Goal: Feedback & Contribution: Leave review/rating

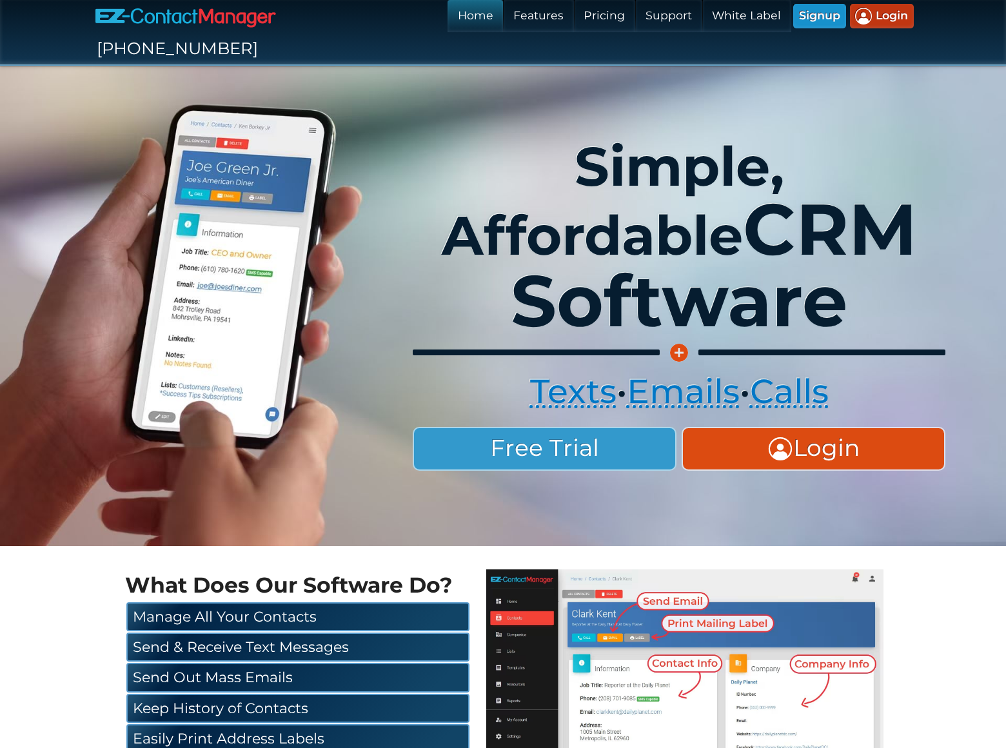
scroll to position [2250, 0]
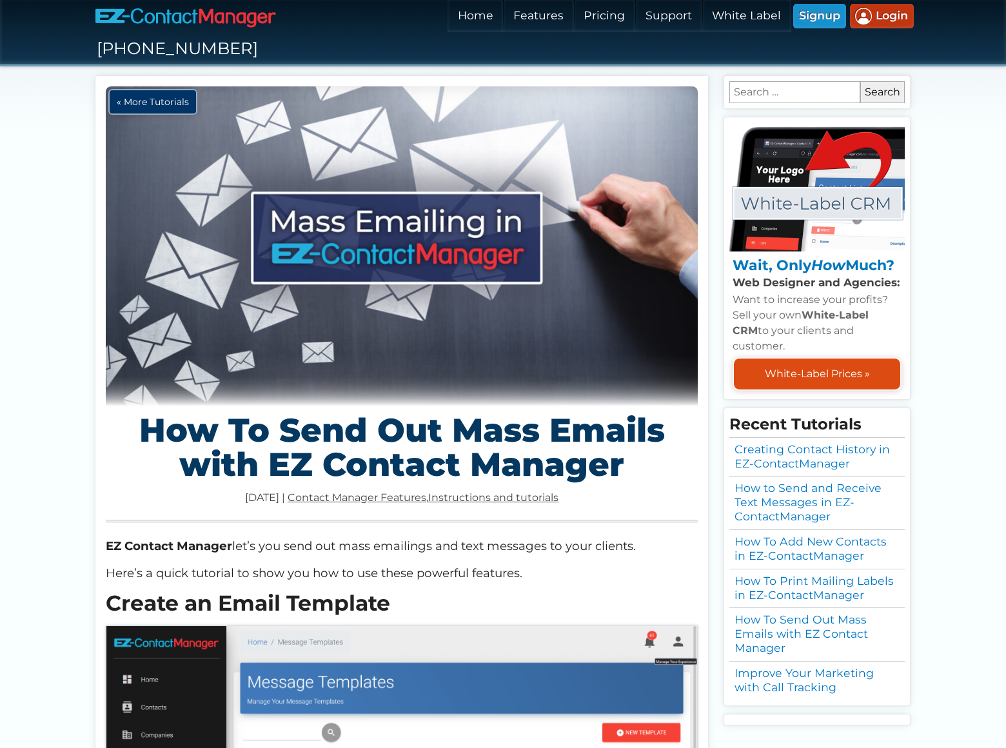
scroll to position [1522, 0]
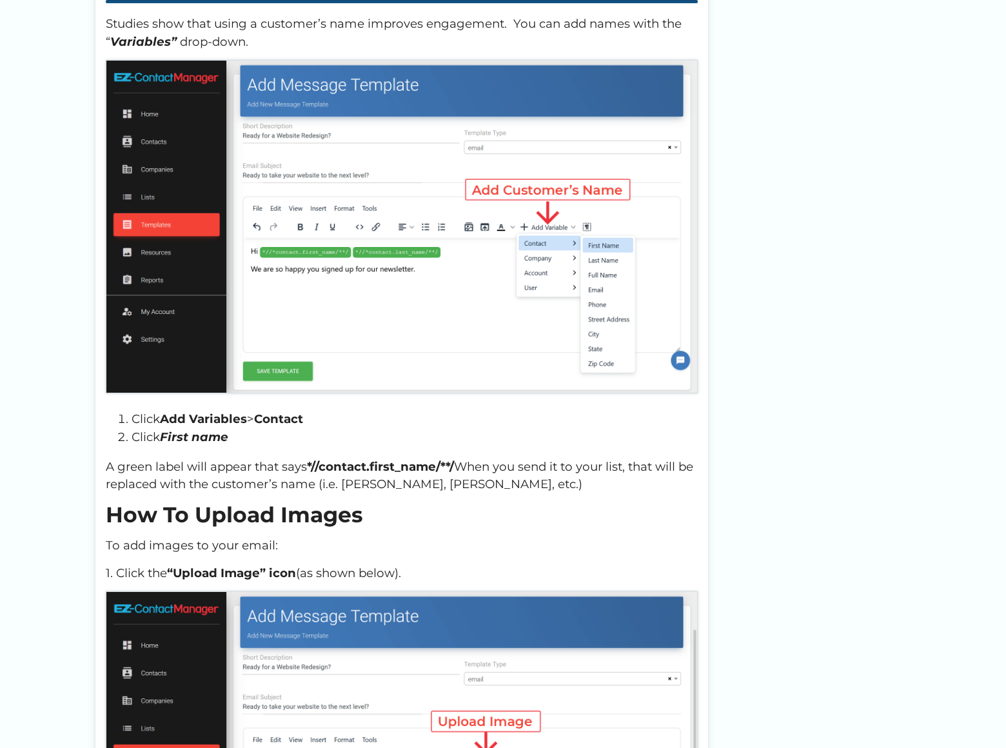
checkbox input "true"
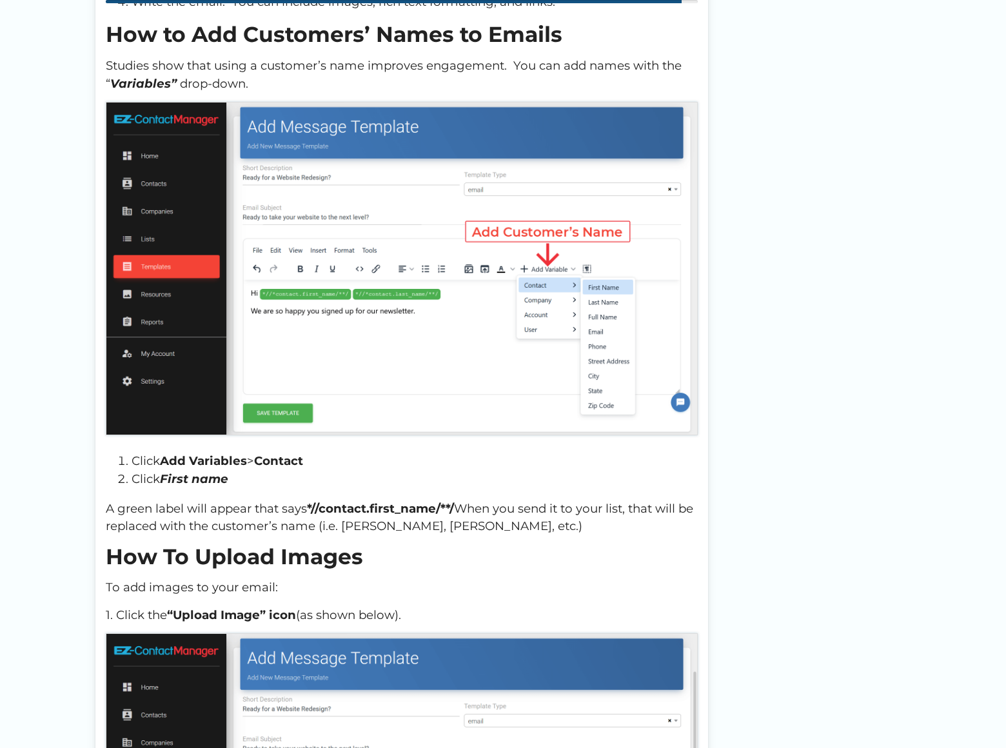
scroll to position [1457, 0]
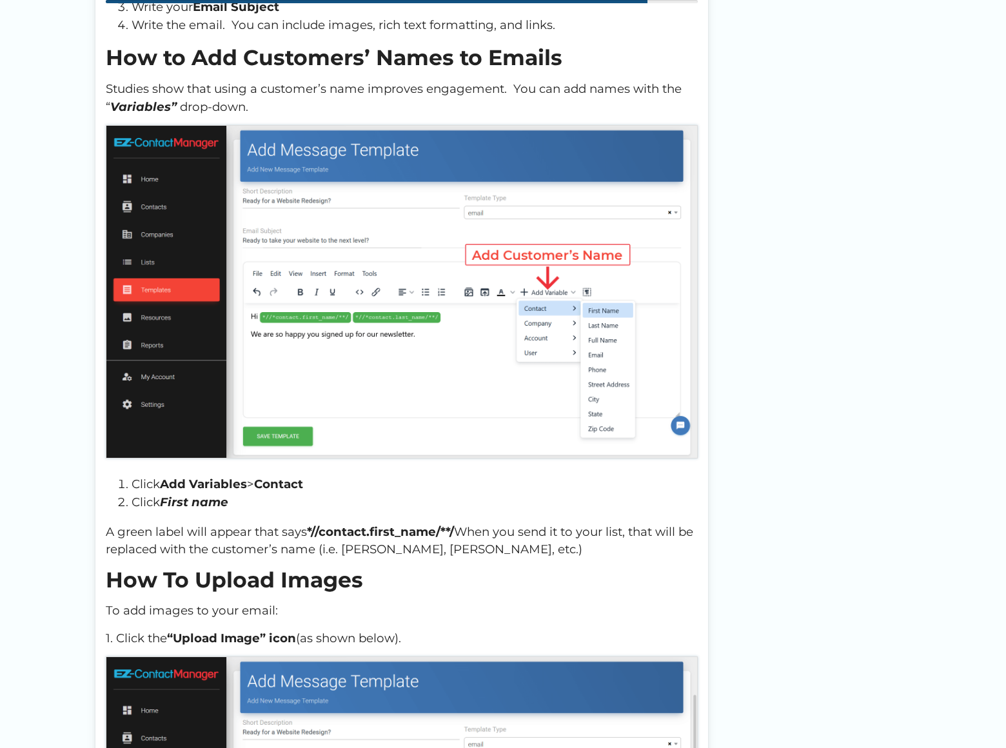
type textarea "I am not offering SEO or Pay Per Click Advertising. This is something entirely …"
type input "[PERSON_NAME]"
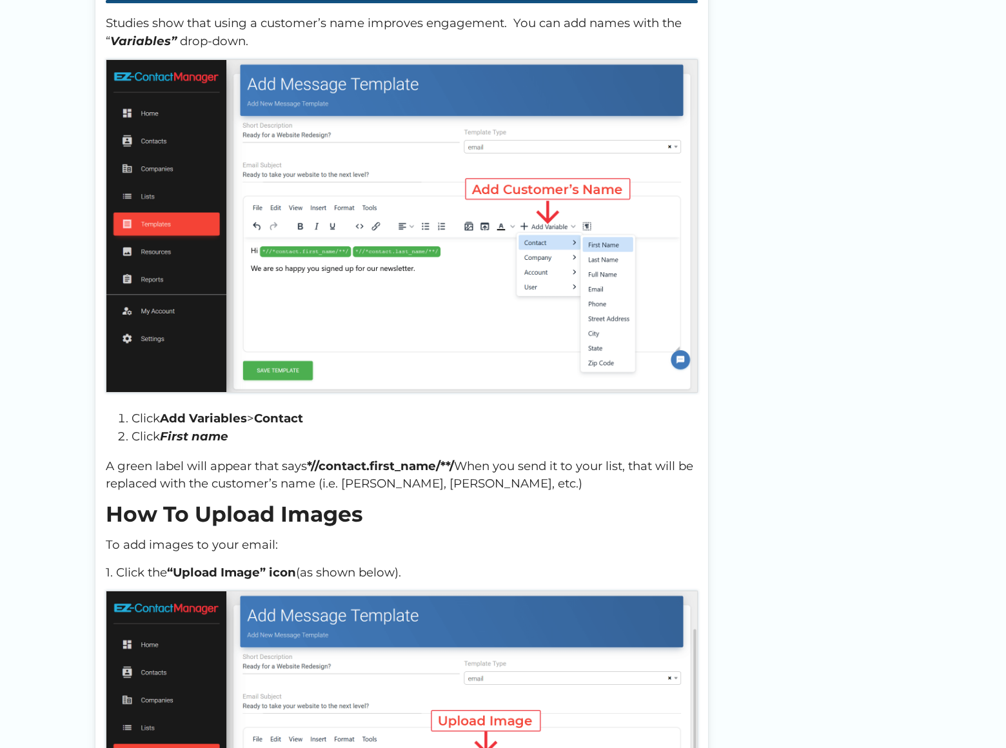
type input "[PERSON_NAME][EMAIL_ADDRESS][PERSON_NAME][DOMAIN_NAME]"
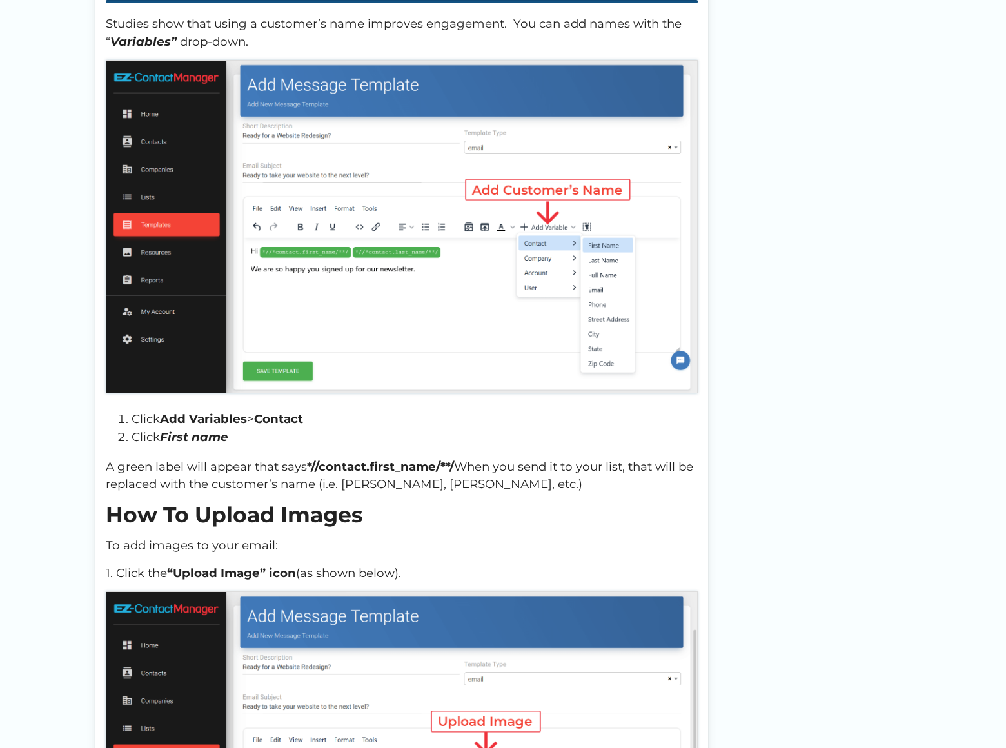
scroll to position [0, 55]
type input "[URL][DOMAIN_NAME]"
